Goal: Information Seeking & Learning: Learn about a topic

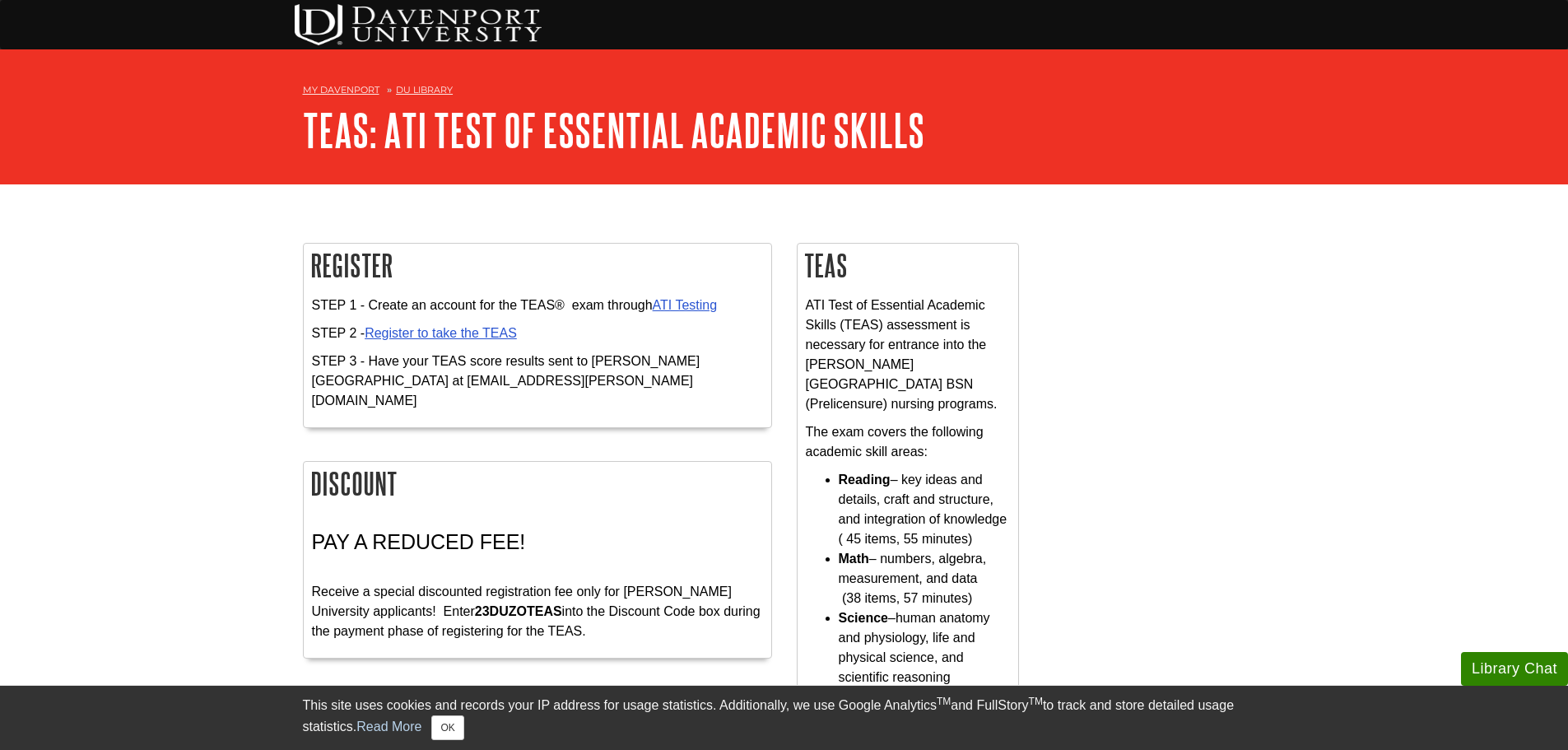
click at [475, 604] on strong "23DUZOTEAS" at bounding box center [519, 611] width 88 height 14
copy p "23DUZOTEAS"
click at [688, 301] on link "ATI Testing" at bounding box center [685, 305] width 65 height 14
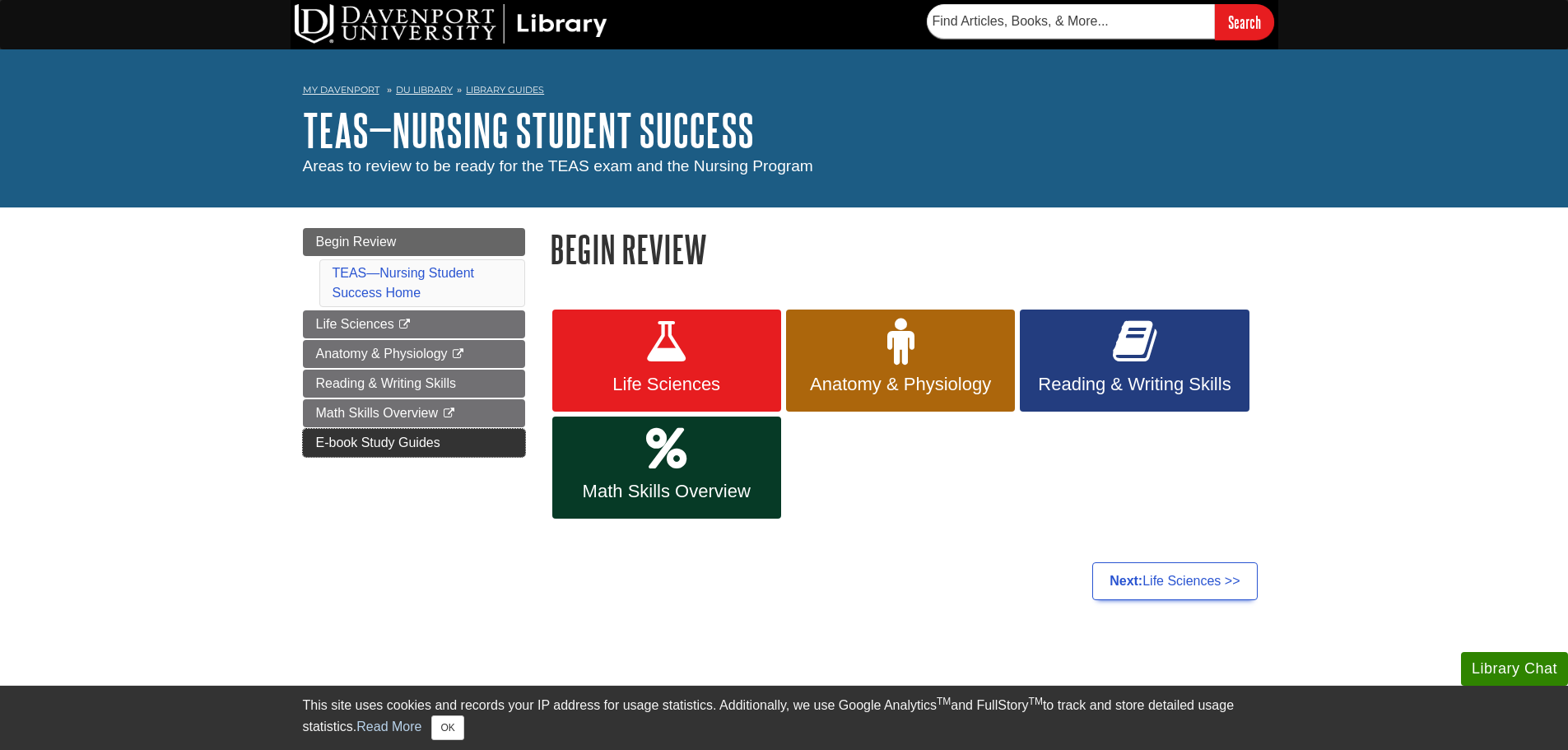
click at [427, 440] on span "E-book Study Guides" at bounding box center [378, 442] width 124 height 14
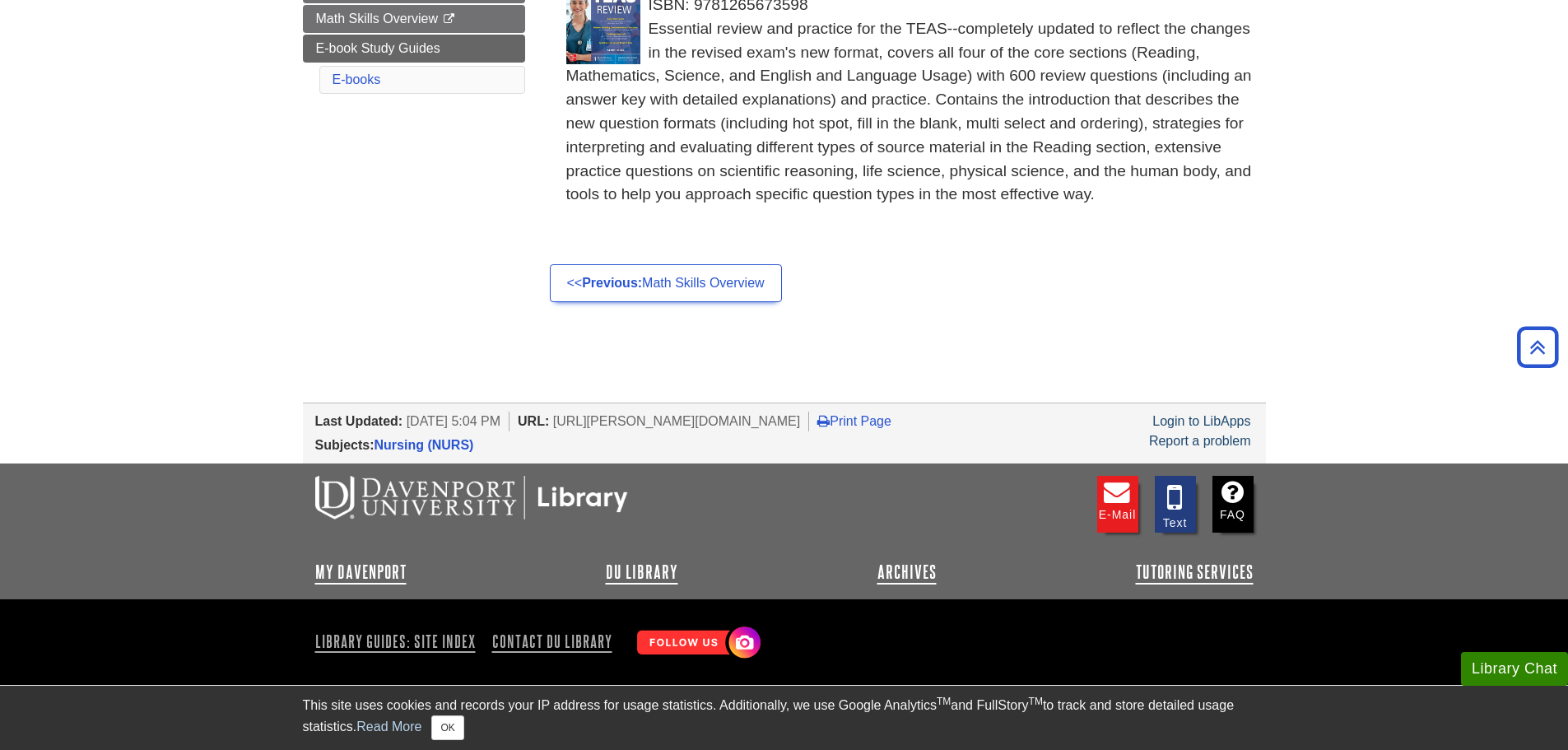
scroll to position [95, 0]
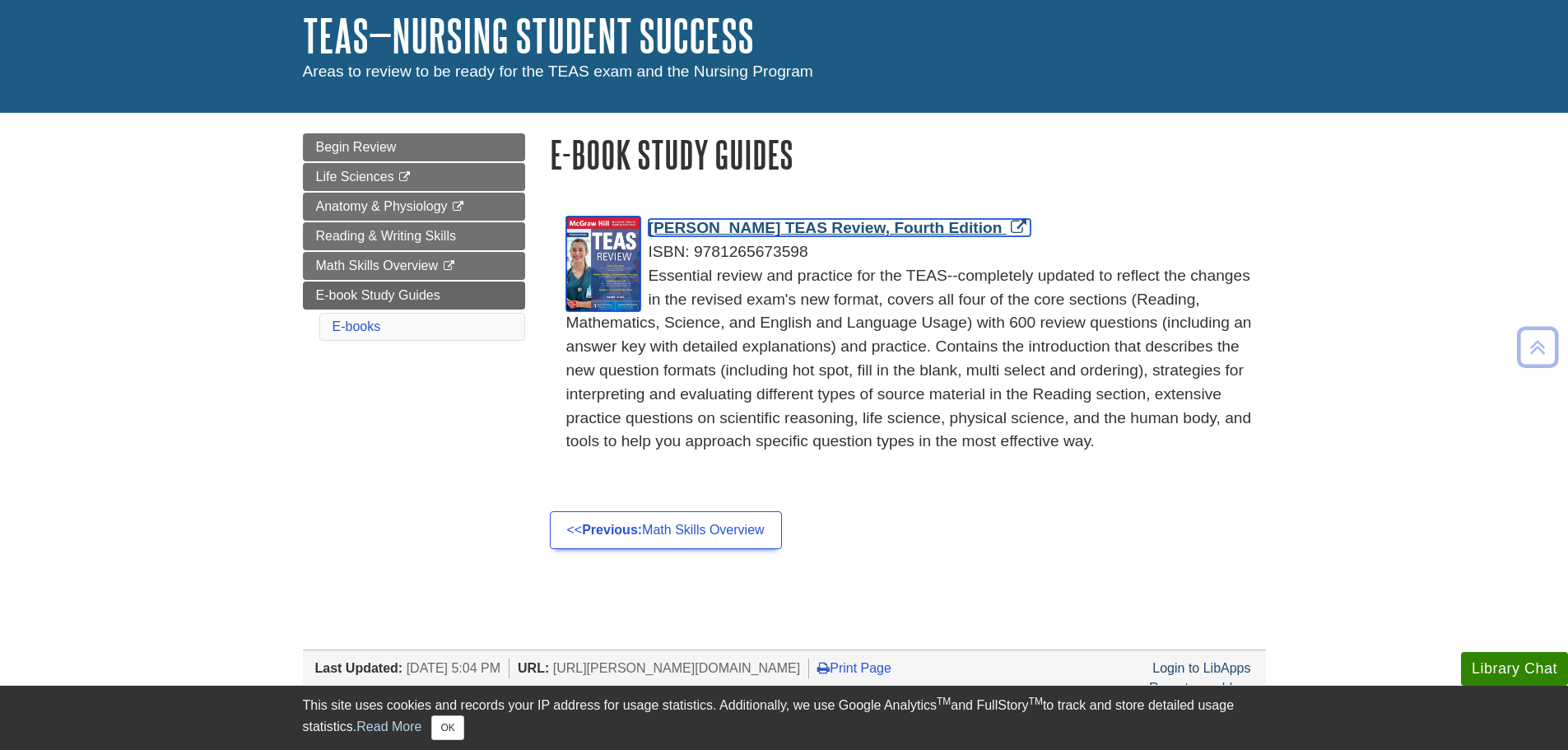
click at [748, 231] on span "McGraw-Hill TEAS Review, Fourth Edition" at bounding box center [826, 227] width 354 height 18
